Goal: Information Seeking & Learning: Check status

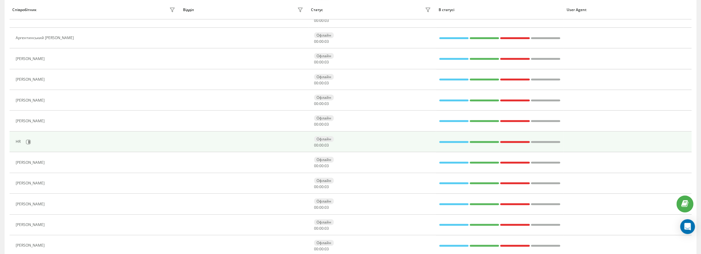
scroll to position [238, 0]
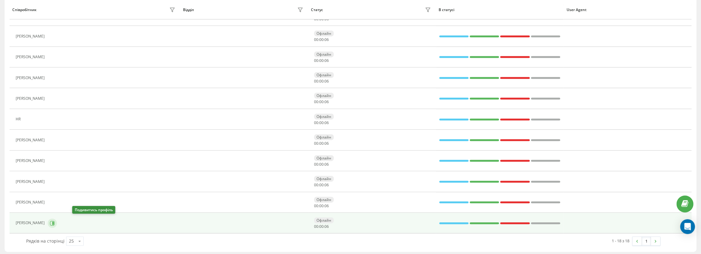
click at [57, 220] on button at bounding box center [52, 222] width 9 height 9
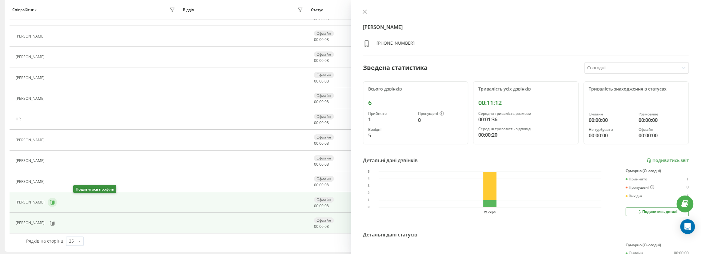
click at [54, 201] on icon at bounding box center [53, 201] width 2 height 3
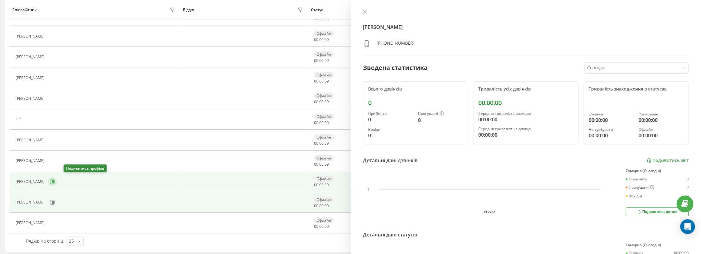
click at [55, 180] on icon at bounding box center [52, 181] width 5 height 5
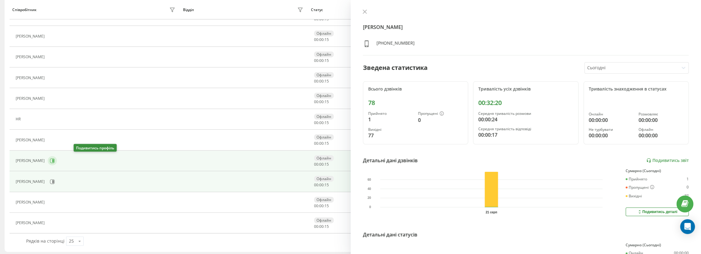
click at [55, 159] on icon at bounding box center [52, 160] width 5 height 5
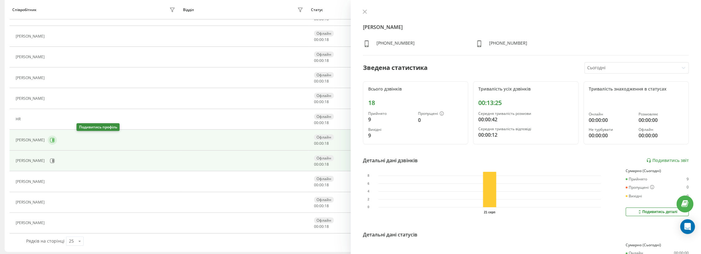
click at [55, 139] on icon at bounding box center [52, 139] width 5 height 5
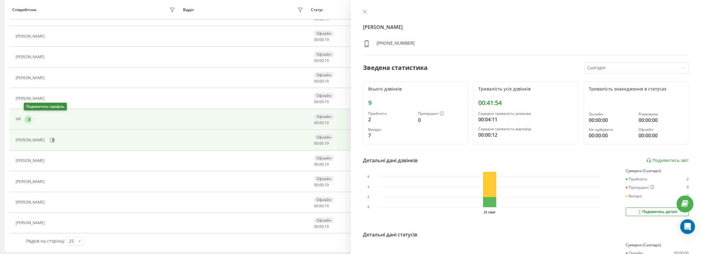
click at [29, 118] on icon at bounding box center [29, 118] width 2 height 3
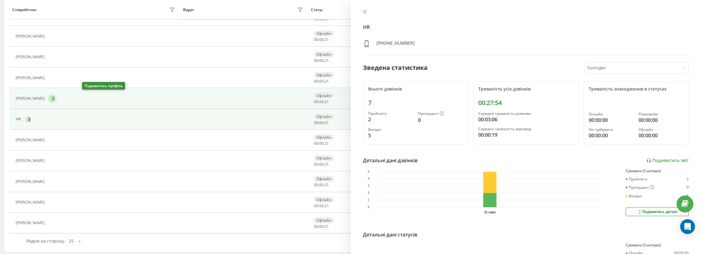
click at [54, 97] on icon at bounding box center [53, 98] width 2 height 3
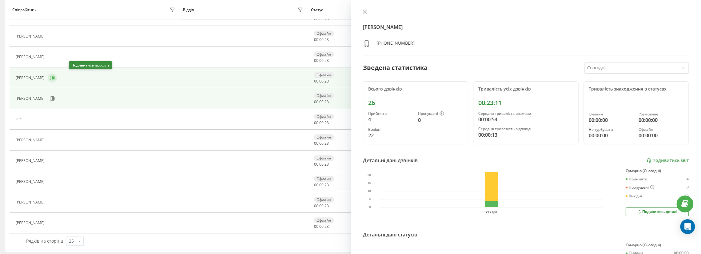
click at [55, 75] on icon at bounding box center [52, 77] width 5 height 5
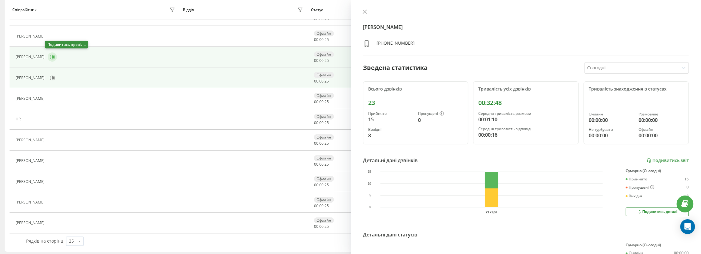
click at [50, 57] on icon at bounding box center [52, 56] width 5 height 5
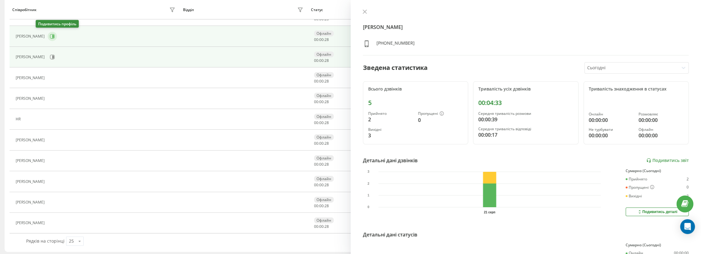
click at [52, 35] on icon at bounding box center [53, 36] width 2 height 3
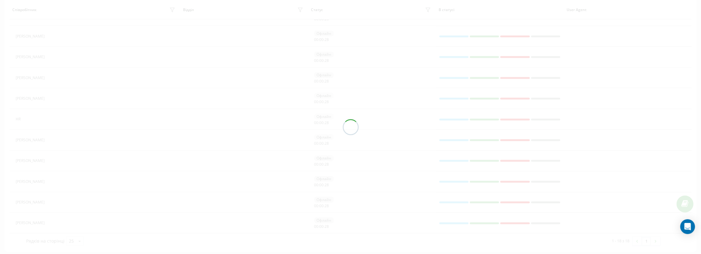
scroll to position [207, 0]
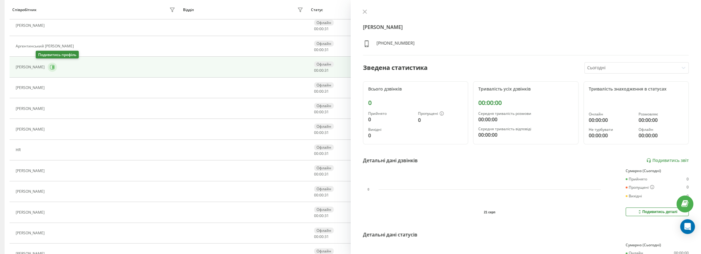
click at [50, 65] on icon at bounding box center [52, 67] width 5 height 5
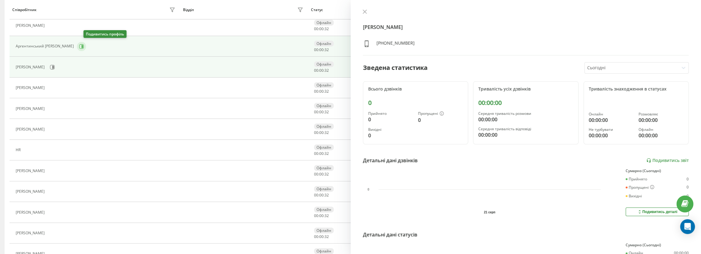
click at [86, 44] on button at bounding box center [81, 46] width 9 height 9
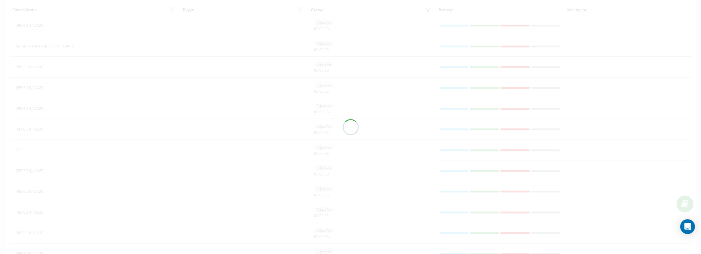
scroll to position [176, 0]
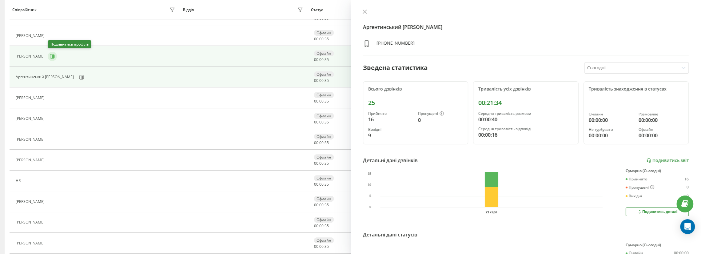
click at [53, 57] on icon at bounding box center [52, 56] width 5 height 5
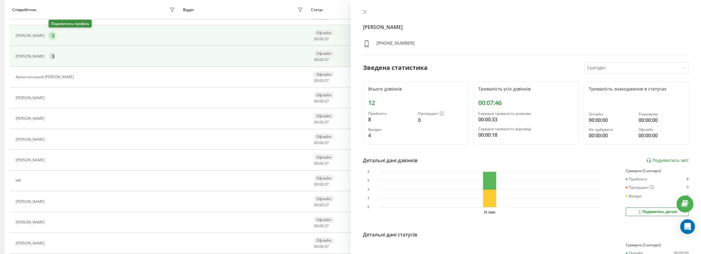
click at [52, 35] on icon at bounding box center [52, 35] width 5 height 5
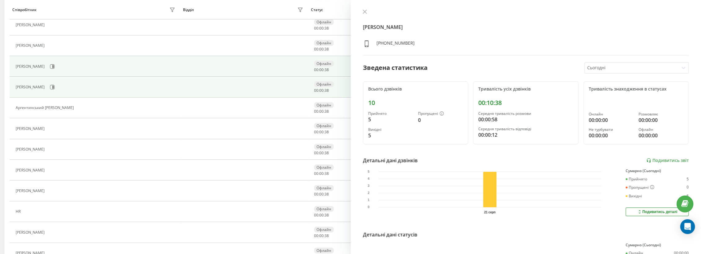
scroll to position [115, 0]
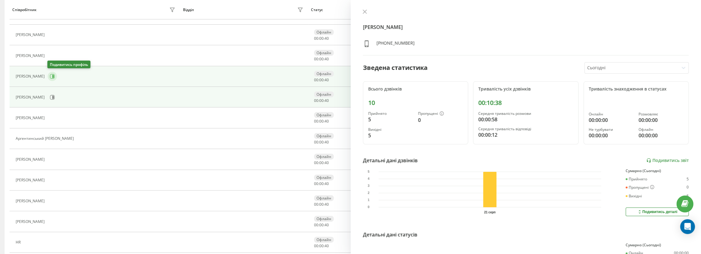
click at [51, 75] on icon at bounding box center [52, 76] width 5 height 5
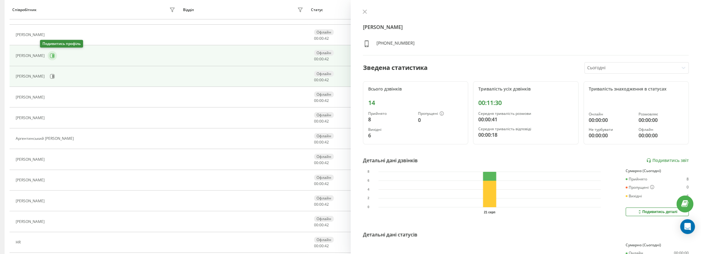
click at [50, 54] on icon at bounding box center [52, 55] width 5 height 5
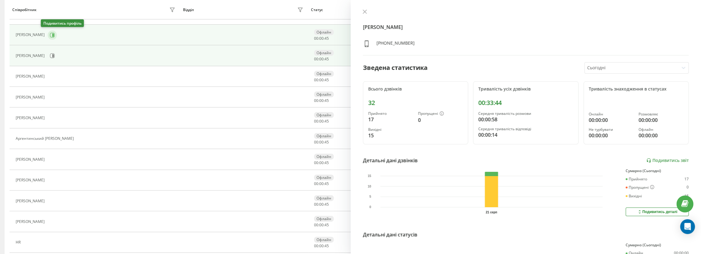
click at [50, 35] on icon at bounding box center [52, 35] width 5 height 5
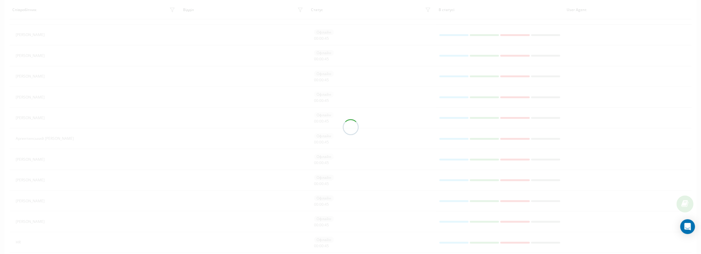
scroll to position [84, 0]
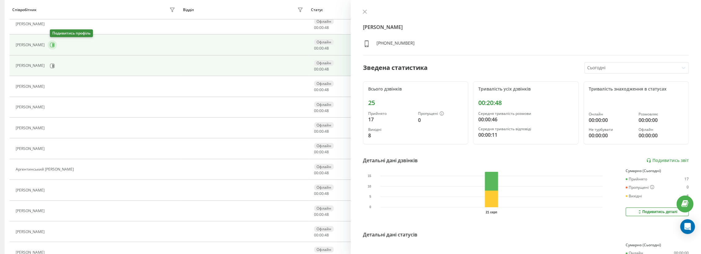
click at [53, 44] on icon at bounding box center [52, 44] width 5 height 5
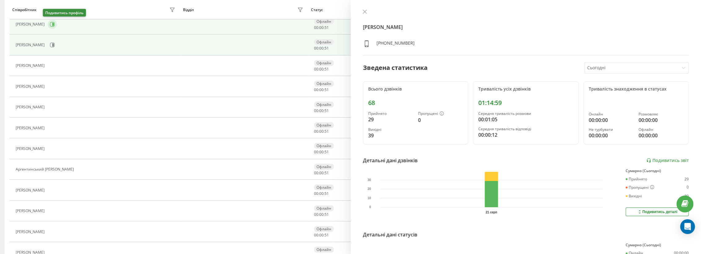
click at [48, 26] on button at bounding box center [52, 24] width 9 height 9
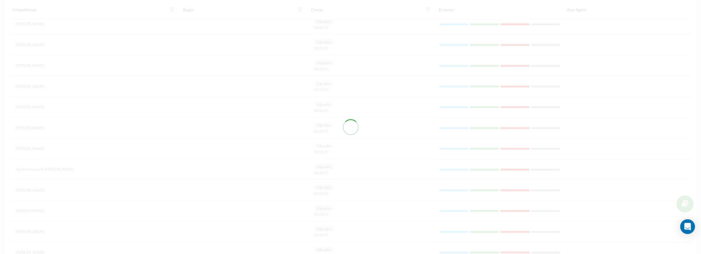
scroll to position [53, 0]
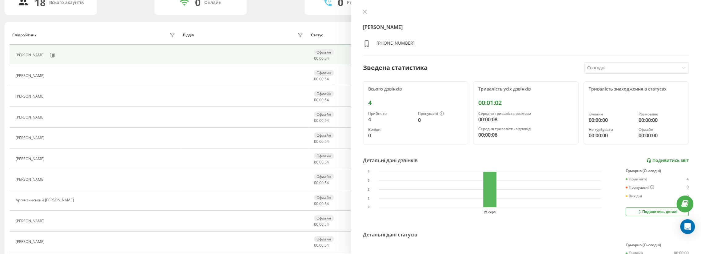
click at [652, 159] on link "Подивитись звіт" at bounding box center [667, 160] width 42 height 5
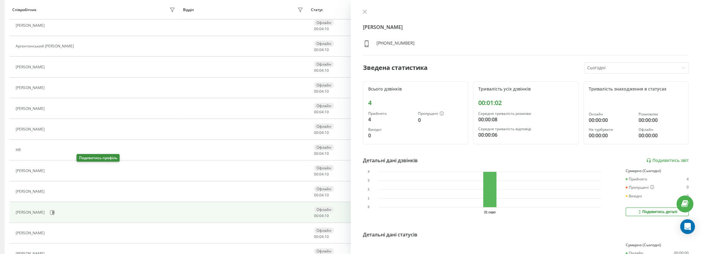
scroll to position [238, 0]
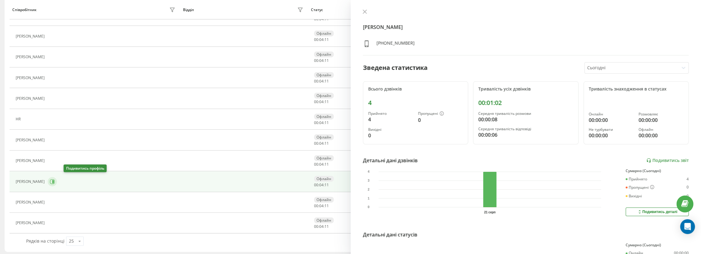
click at [54, 180] on icon at bounding box center [53, 181] width 2 height 3
click at [665, 158] on link "Подивитись звіт" at bounding box center [667, 160] width 42 height 5
click at [364, 12] on icon at bounding box center [364, 12] width 4 height 4
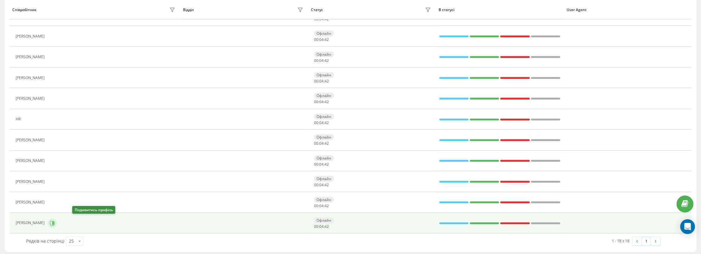
click at [55, 220] on icon at bounding box center [52, 222] width 5 height 5
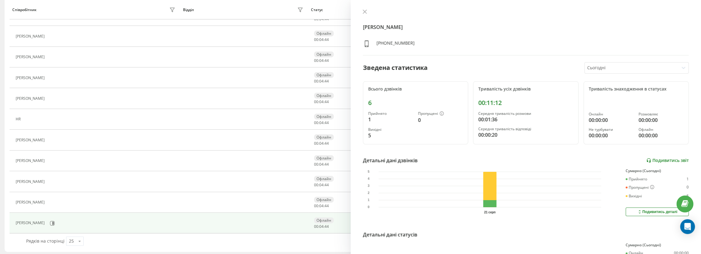
click at [660, 160] on link "Подивитись звіт" at bounding box center [667, 160] width 42 height 5
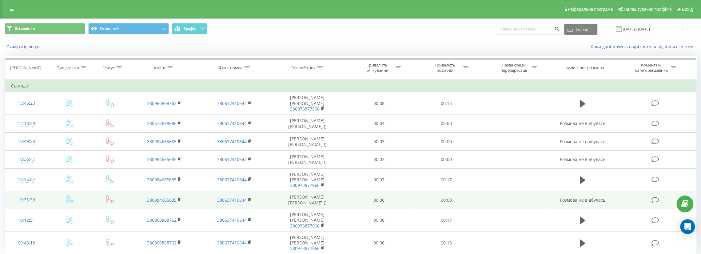
scroll to position [3, 0]
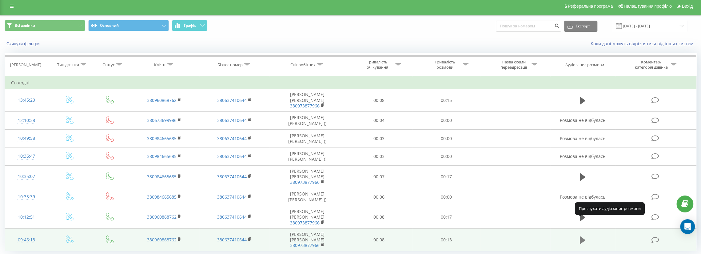
click at [582, 236] on icon at bounding box center [583, 239] width 6 height 7
drag, startPoint x: 613, startPoint y: 252, endPoint x: 596, endPoint y: 251, distance: 17.3
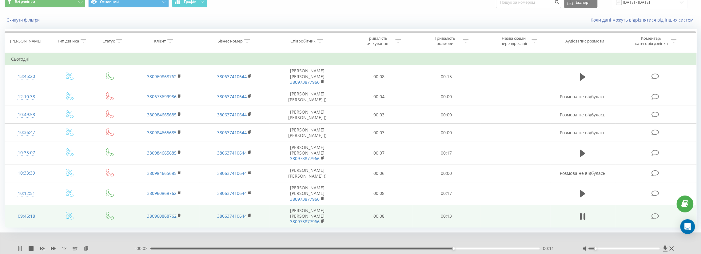
click at [22, 245] on div "1 x" at bounding box center [76, 248] width 117 height 6
click at [20, 246] on icon at bounding box center [20, 248] width 5 height 5
click at [18, 246] on icon at bounding box center [20, 248] width 4 height 5
click at [20, 246] on icon at bounding box center [20, 248] width 5 height 5
click at [20, 246] on icon at bounding box center [20, 248] width 4 height 5
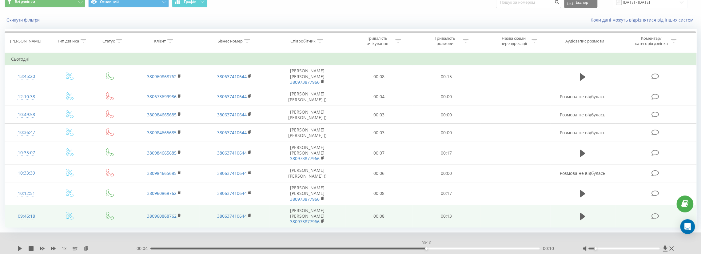
drag, startPoint x: 524, startPoint y: 228, endPoint x: 426, endPoint y: 227, distance: 97.8
click at [426, 247] on div "00:10" at bounding box center [344, 248] width 389 height 2
click at [18, 246] on icon at bounding box center [20, 248] width 4 height 5
click at [19, 246] on icon at bounding box center [18, 248] width 1 height 5
drag, startPoint x: 157, startPoint y: 228, endPoint x: 29, endPoint y: 223, distance: 128.9
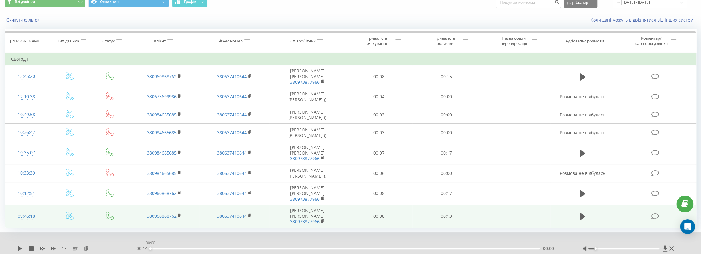
click at [79, 245] on div "1 x - 00:14 00:00 00:00" at bounding box center [346, 248] width 657 height 6
click at [18, 246] on icon at bounding box center [20, 248] width 4 height 5
drag, startPoint x: 595, startPoint y: 227, endPoint x: 612, endPoint y: 229, distance: 17.7
click at [612, 245] on div at bounding box center [628, 248] width 93 height 6
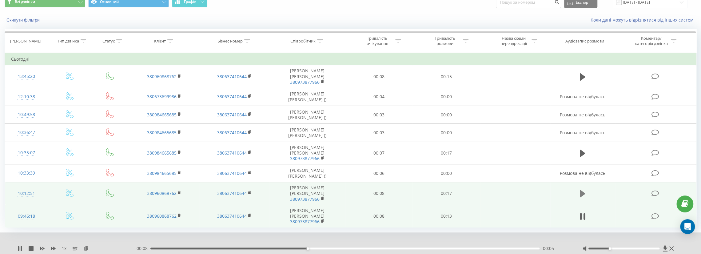
click at [582, 190] on icon at bounding box center [583, 193] width 6 height 7
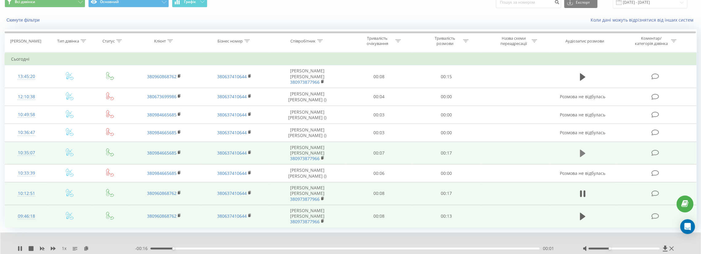
click at [581, 149] on icon at bounding box center [583, 152] width 6 height 7
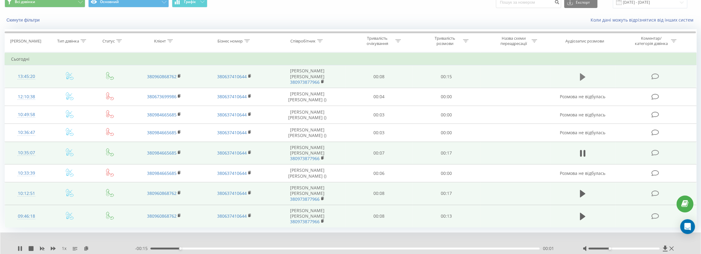
click at [582, 75] on icon at bounding box center [583, 76] width 6 height 7
click at [670, 246] on icon at bounding box center [671, 248] width 4 height 4
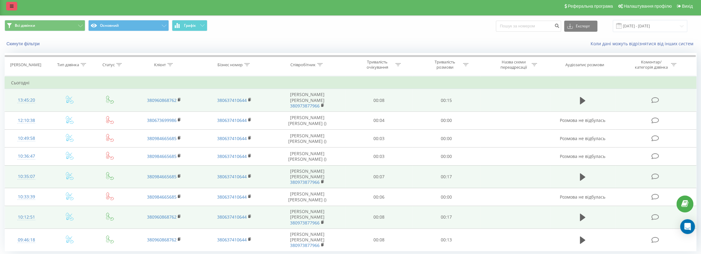
click at [10, 2] on link at bounding box center [11, 6] width 11 height 9
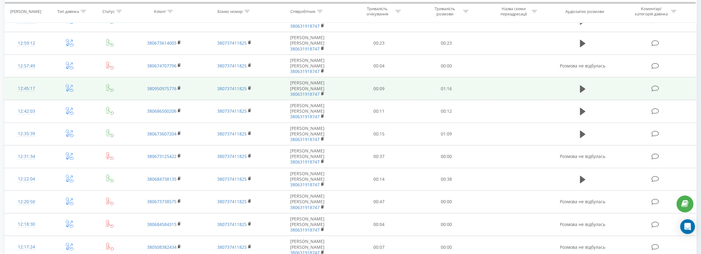
scroll to position [306, 0]
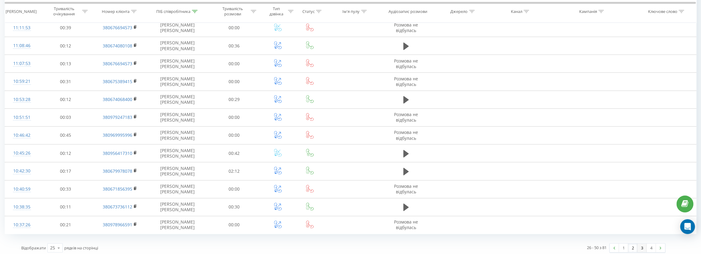
click at [640, 246] on link "3" at bounding box center [641, 247] width 9 height 9
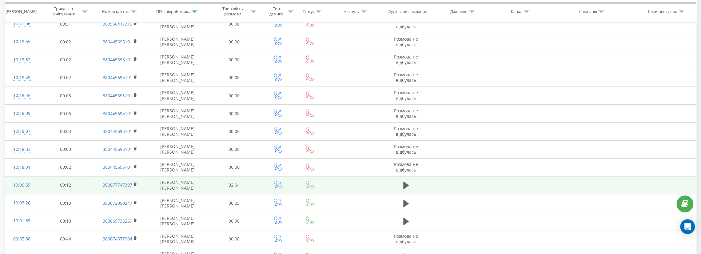
scroll to position [306, 0]
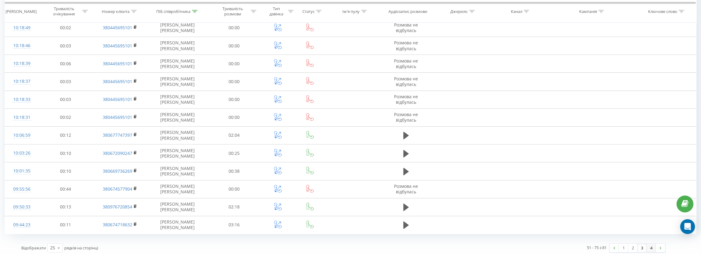
click at [652, 246] on link "4" at bounding box center [650, 247] width 9 height 9
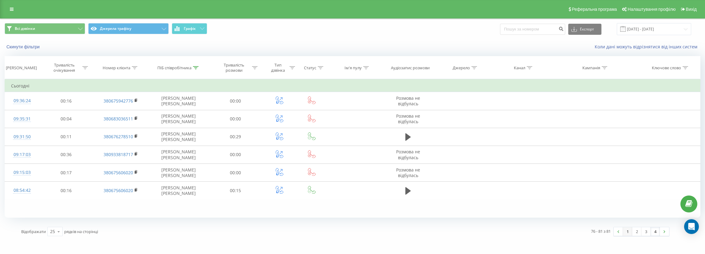
click at [629, 231] on link "1" at bounding box center [627, 231] width 9 height 9
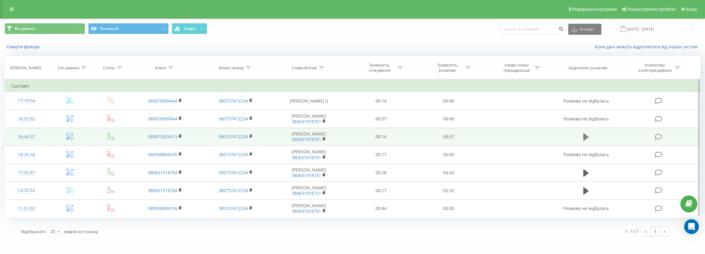
click at [586, 134] on icon at bounding box center [587, 137] width 6 height 9
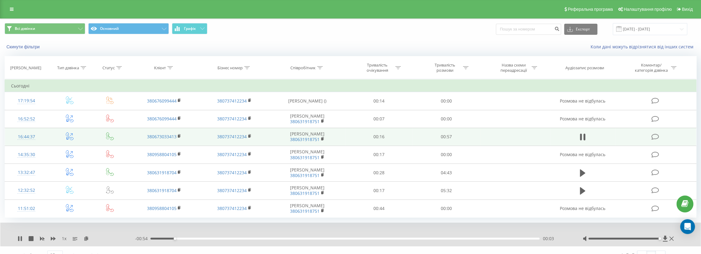
drag, startPoint x: 624, startPoint y: 238, endPoint x: 660, endPoint y: 239, distance: 36.0
click at [660, 239] on div at bounding box center [628, 238] width 93 height 6
click at [659, 239] on div "Accessibility label" at bounding box center [659, 238] width 2 height 2
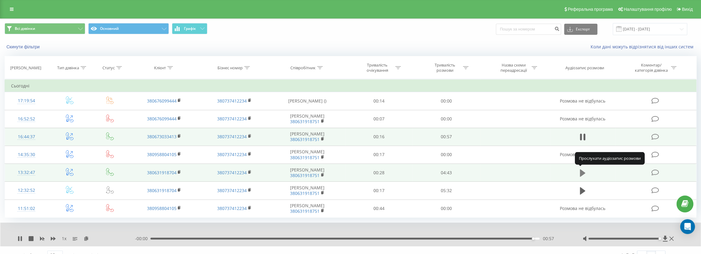
click at [583, 173] on icon at bounding box center [583, 172] width 6 height 7
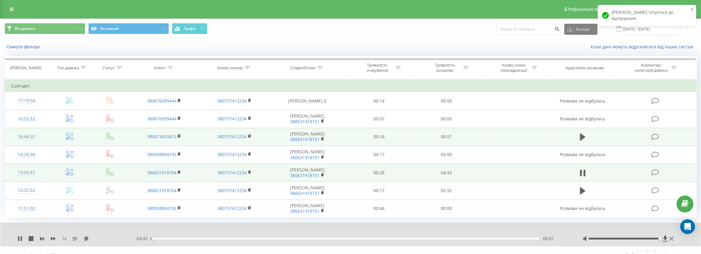
click at [473, 138] on td "00:57" at bounding box center [445, 137] width 67 height 18
click at [502, 135] on td at bounding box center [515, 137] width 70 height 18
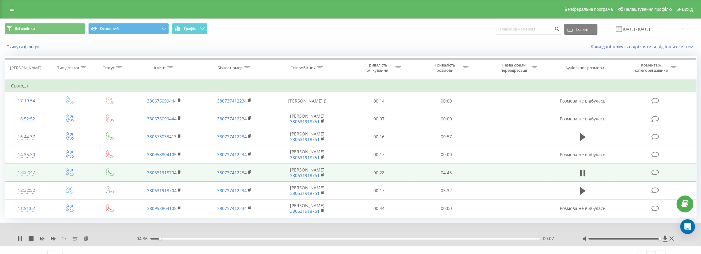
click at [659, 238] on div "Accessibility label" at bounding box center [659, 238] width 2 height 2
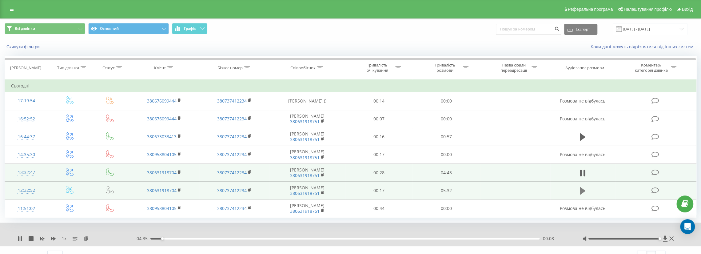
click at [580, 190] on icon at bounding box center [583, 190] width 6 height 7
click at [672, 239] on icon at bounding box center [671, 238] width 4 height 5
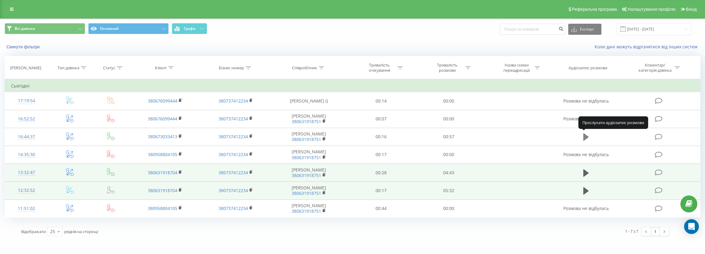
click at [587, 136] on icon at bounding box center [587, 136] width 6 height 7
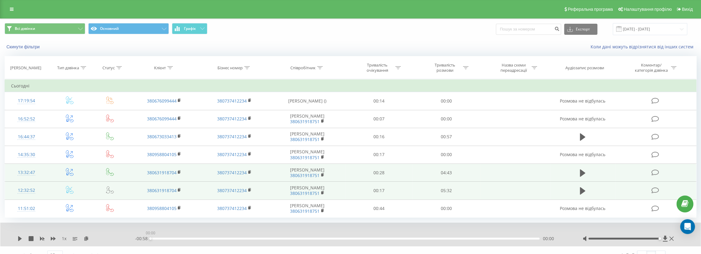
drag, startPoint x: 148, startPoint y: 238, endPoint x: 118, endPoint y: 238, distance: 30.1
click at [118, 238] on div "1 x - 00:58 00:00 00:00" at bounding box center [346, 238] width 657 height 6
click at [87, 237] on icon at bounding box center [86, 238] width 5 height 4
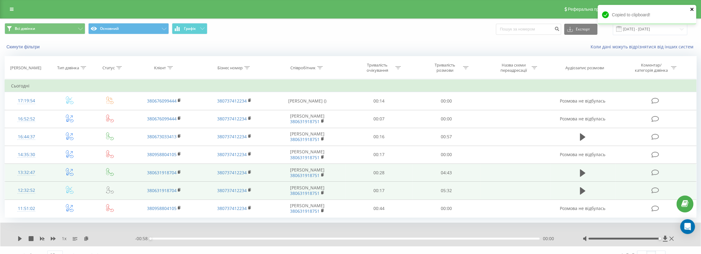
click at [692, 9] on icon "close" at bounding box center [692, 9] width 4 height 5
